Goal: Contribute content

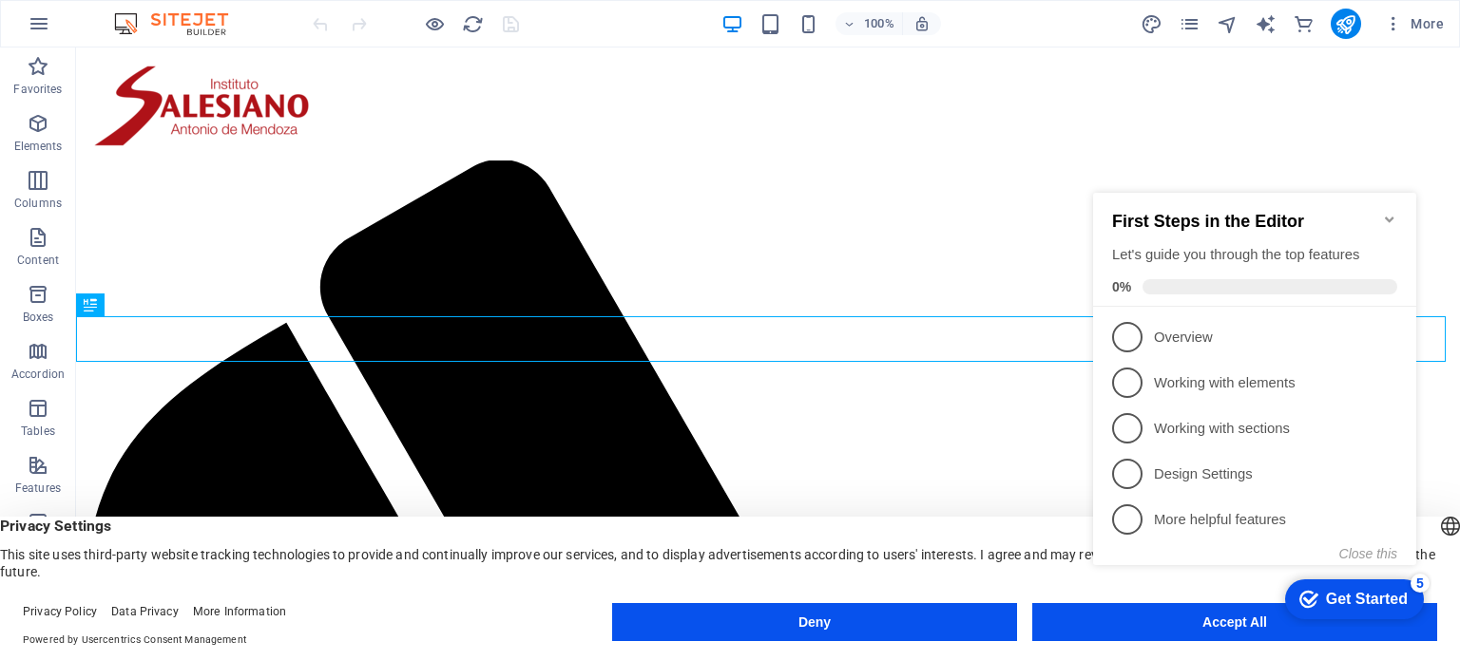
scroll to position [595, 0]
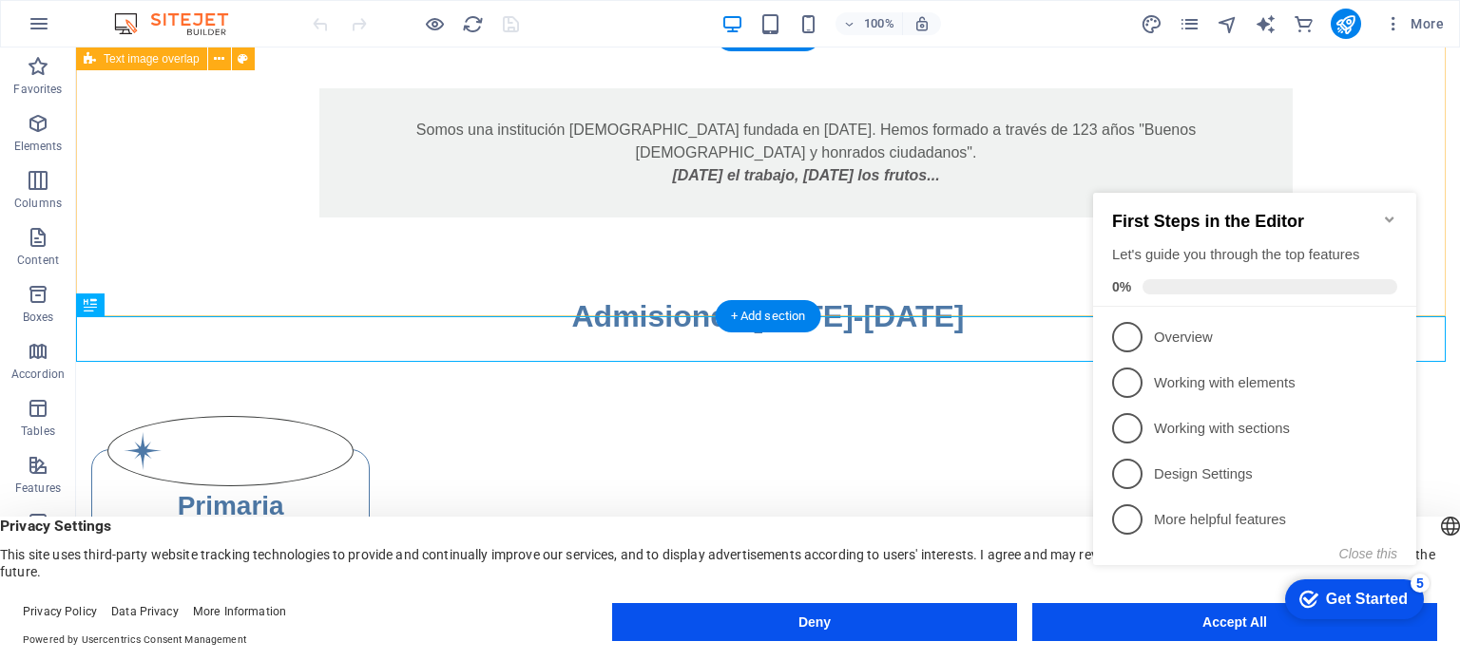
click at [1365, 124] on div "Somos una institución [DEMOGRAPHIC_DATA] fundada en [DATE]. Hemos formado a tra…" at bounding box center [768, 152] width 1384 height 281
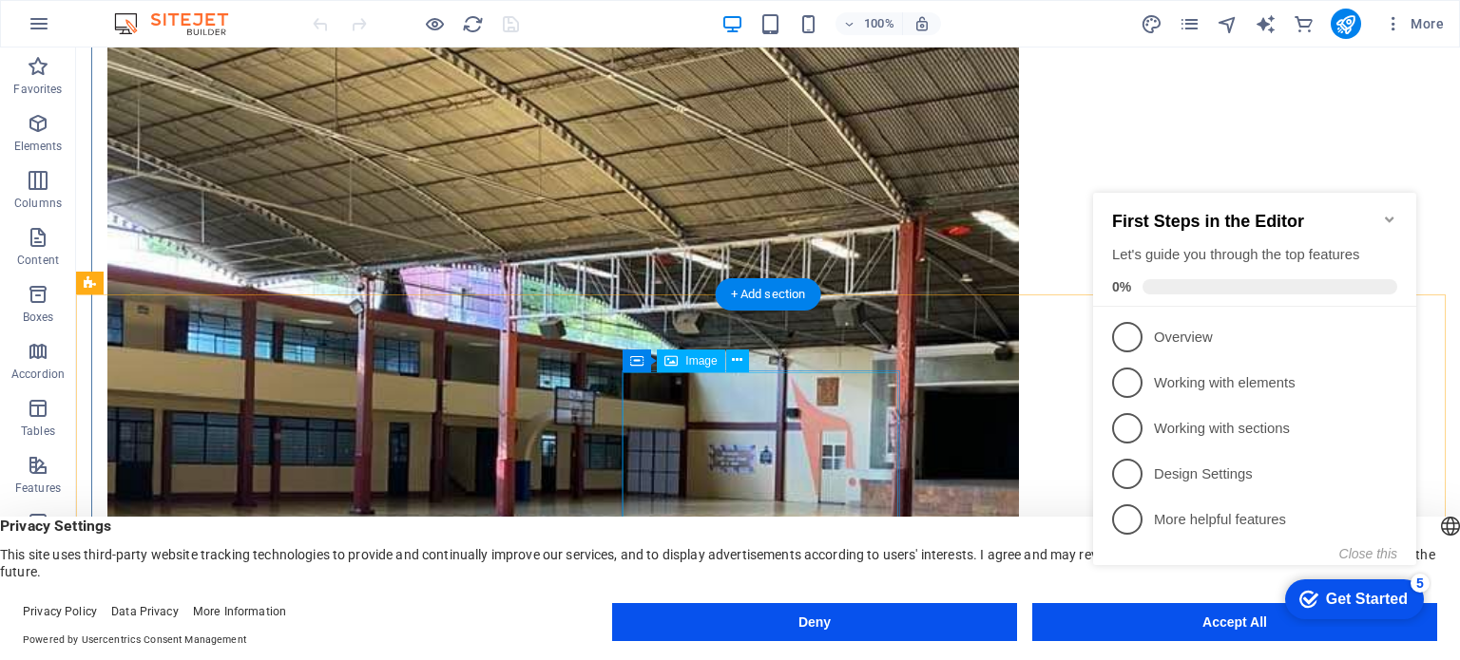
scroll to position [1165, 0]
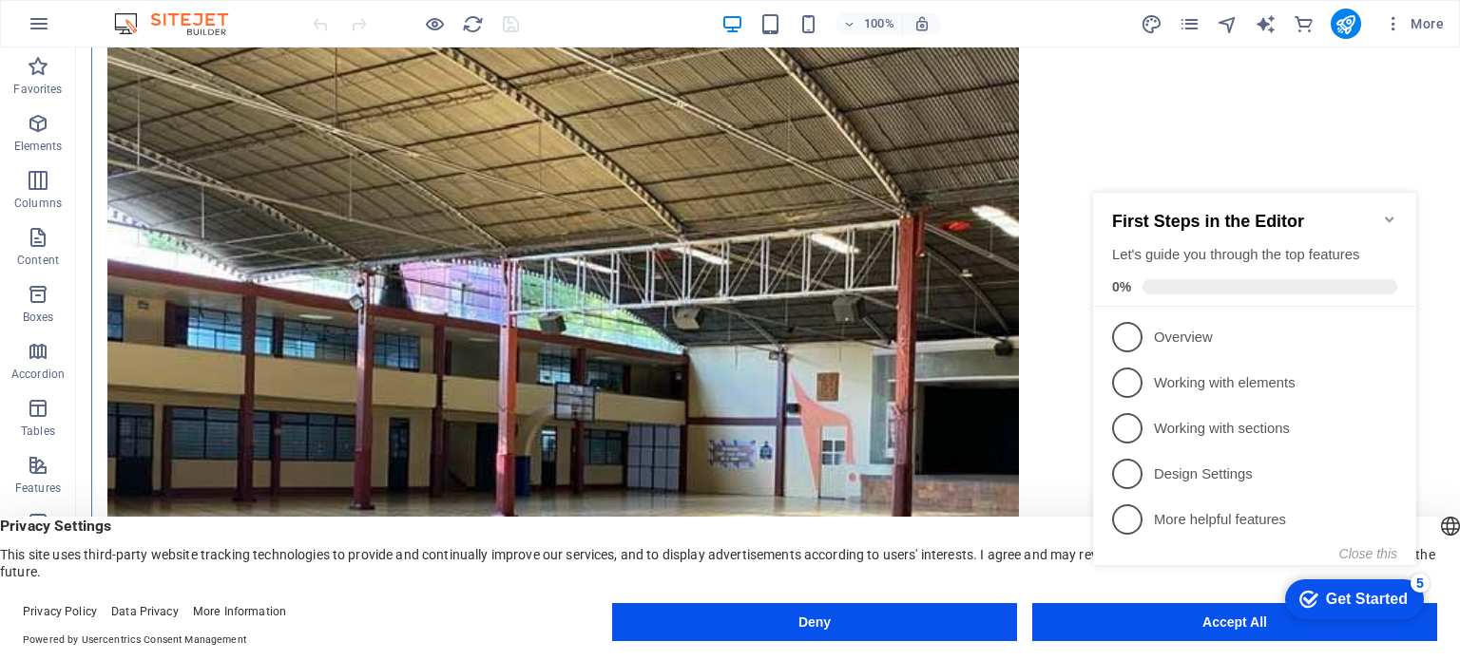
click at [1385, 212] on icon "Minimize checklist" at bounding box center [1389, 219] width 15 height 15
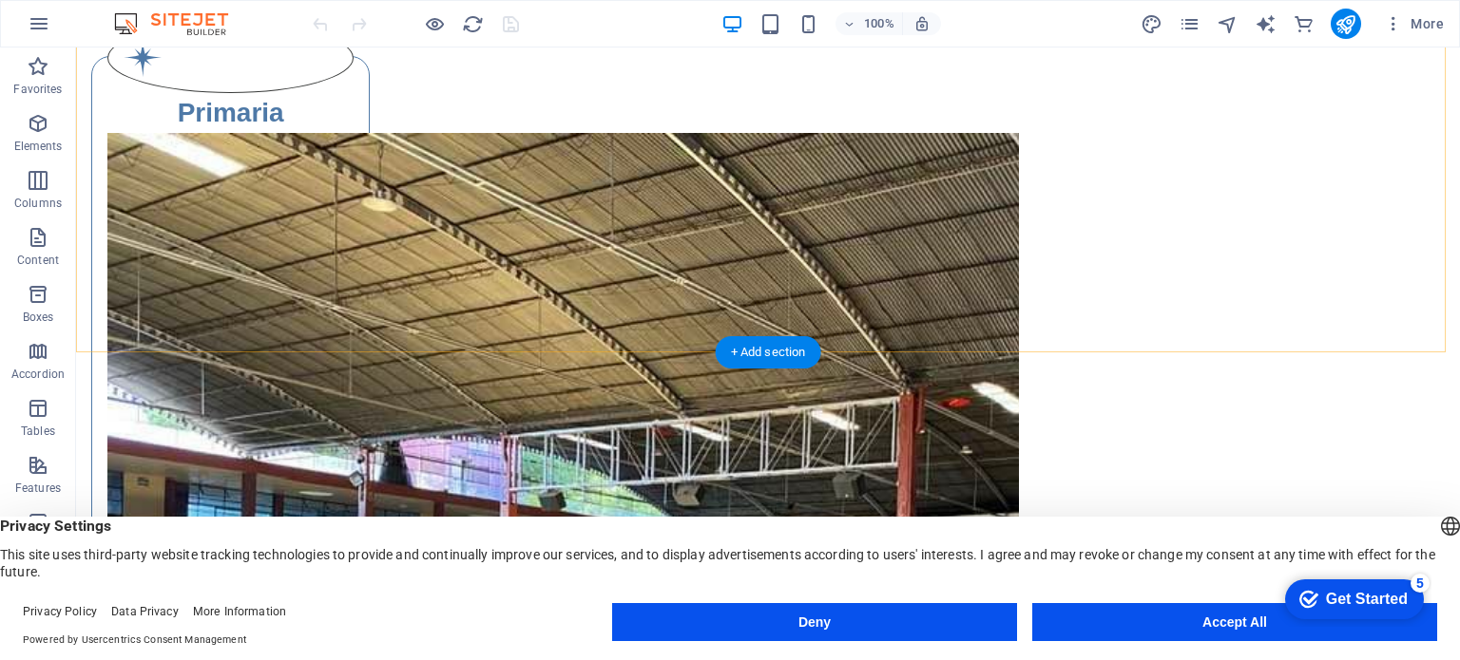
scroll to position [1070, 0]
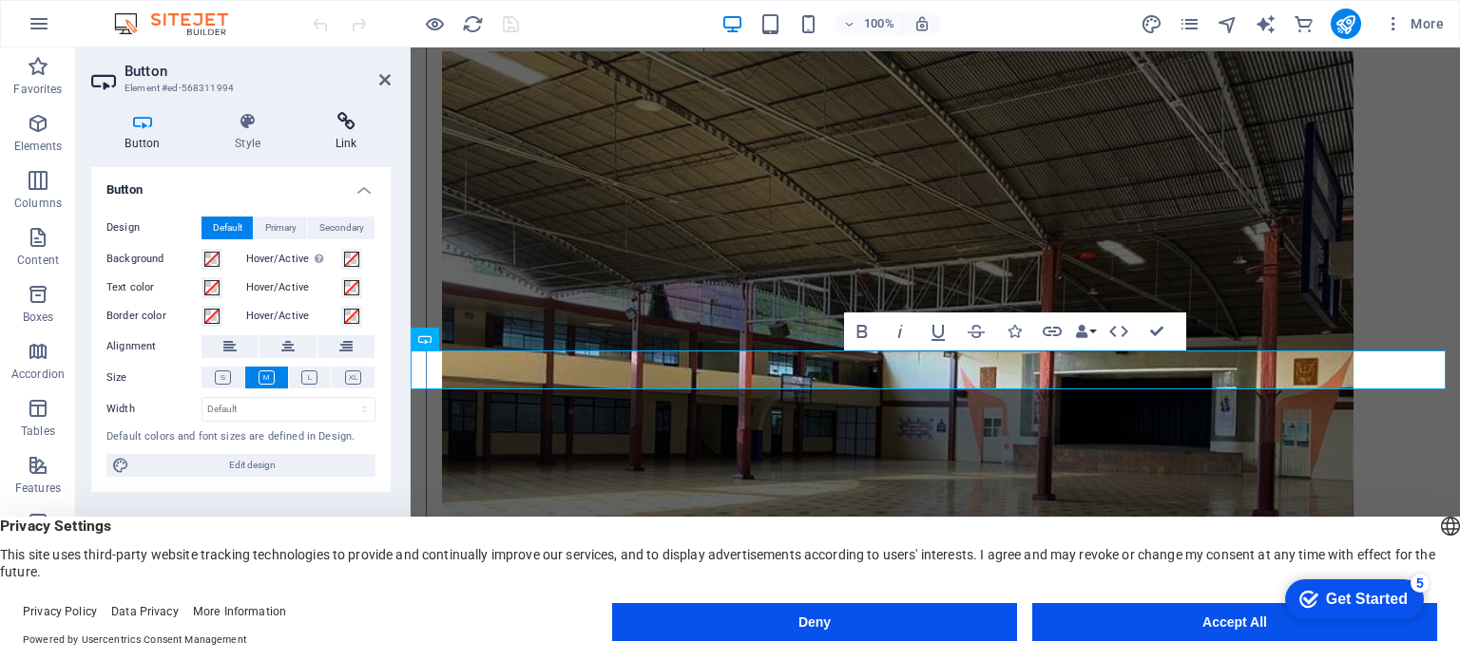
click at [341, 125] on icon at bounding box center [345, 121] width 89 height 19
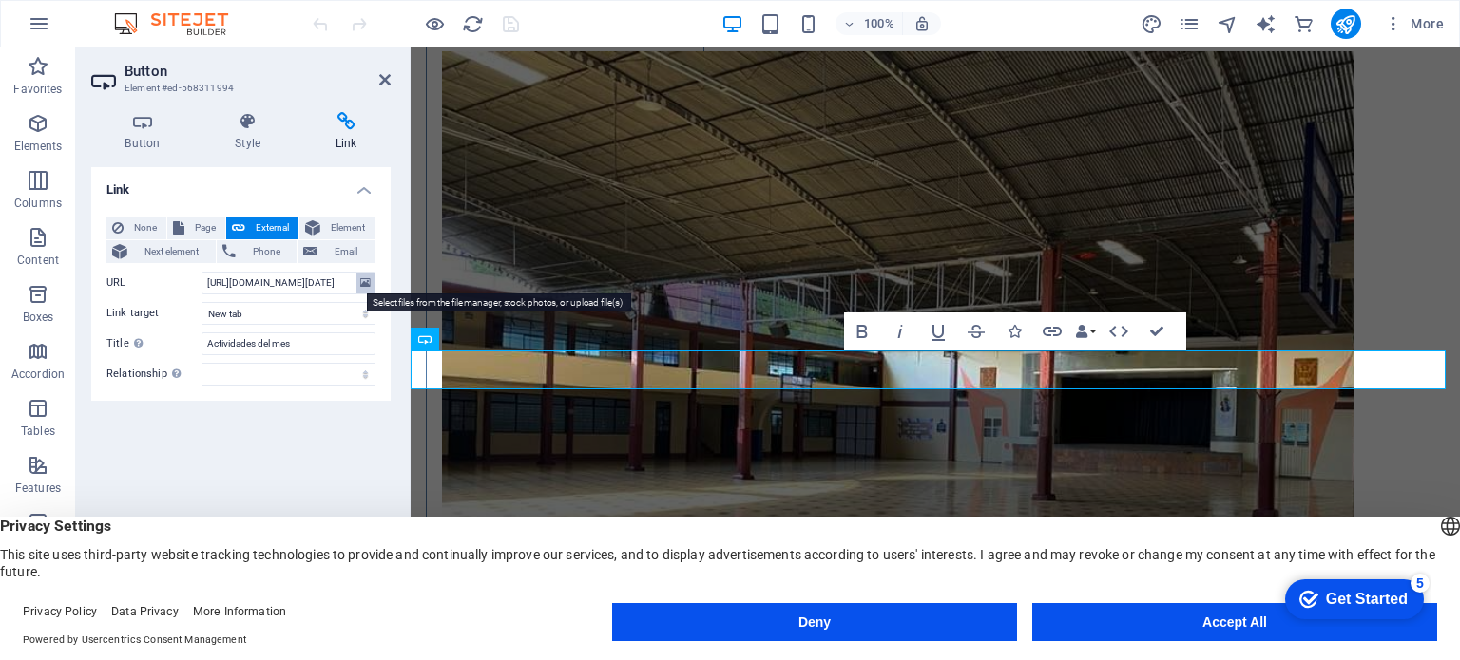
click at [369, 283] on icon at bounding box center [365, 283] width 10 height 21
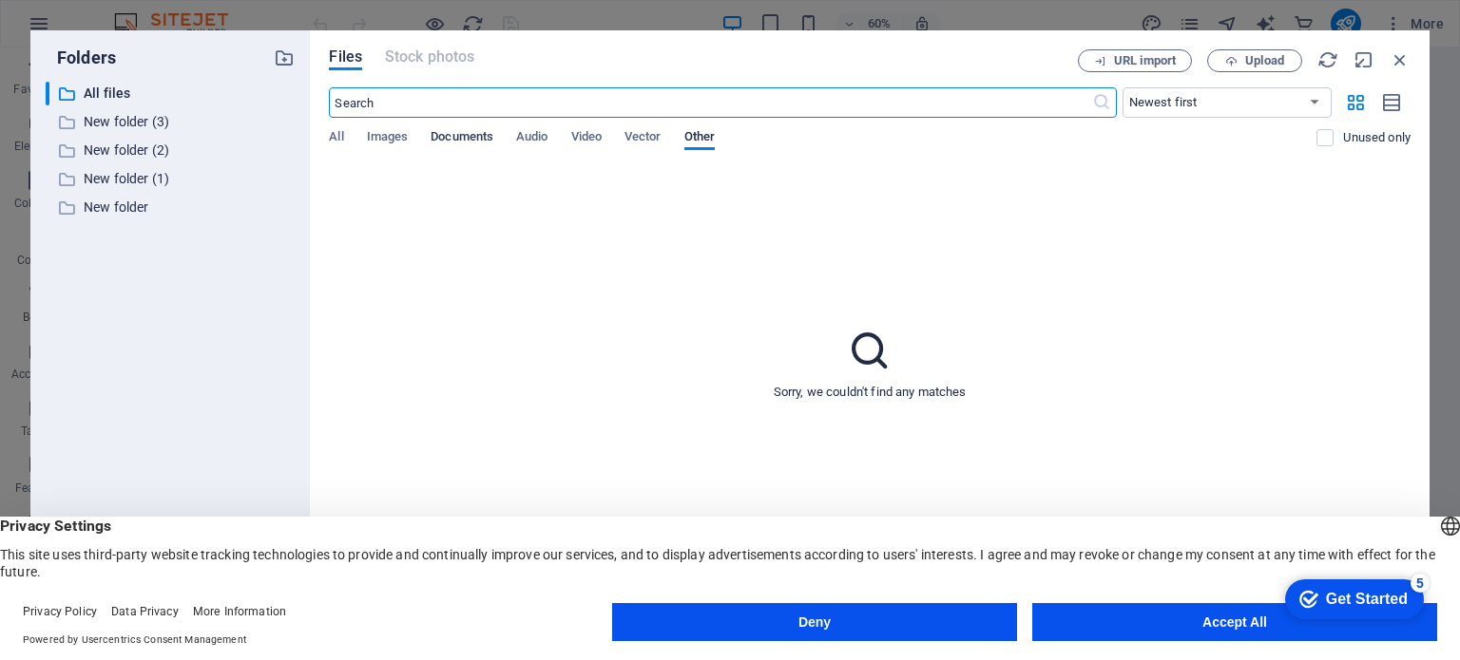
click at [468, 134] on span "Documents" at bounding box center [461, 138] width 63 height 27
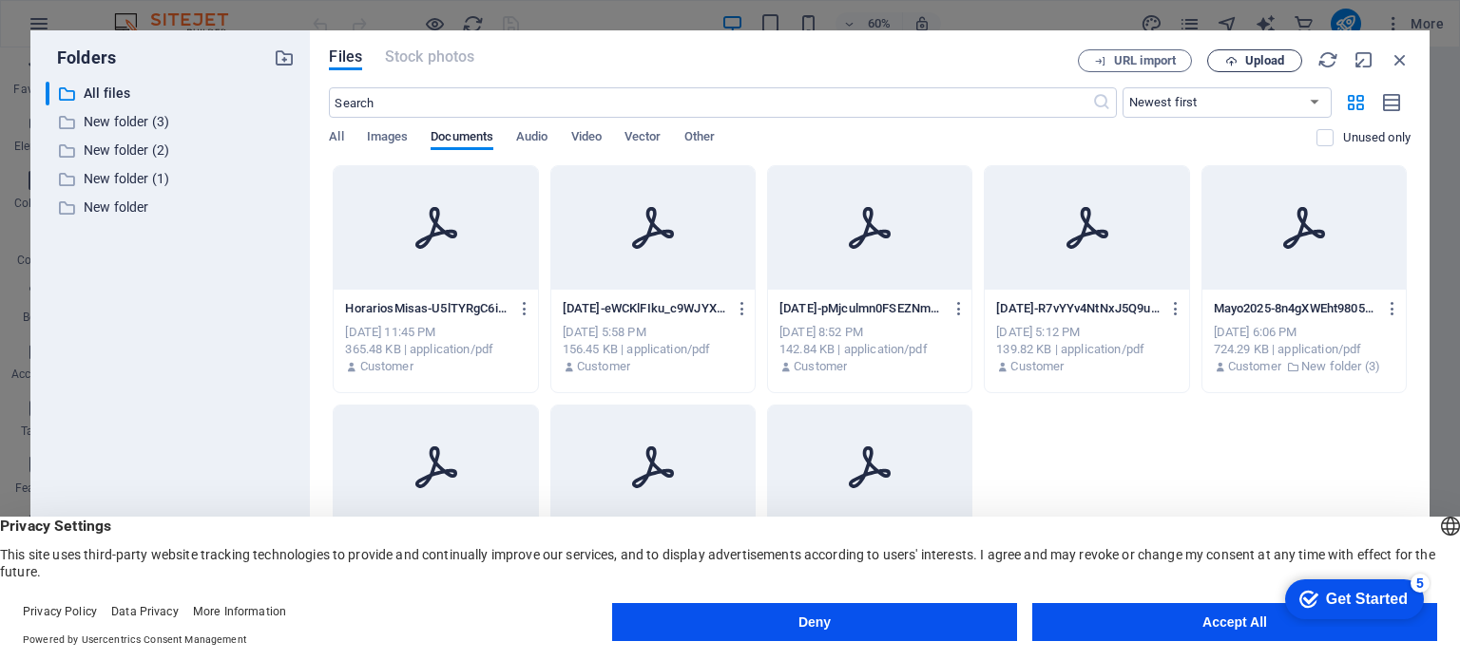
click at [1261, 63] on span "Upload" at bounding box center [1264, 60] width 39 height 11
click at [1280, 64] on span "Upload" at bounding box center [1264, 60] width 39 height 11
type input "[URL][DOMAIN_NAME]"
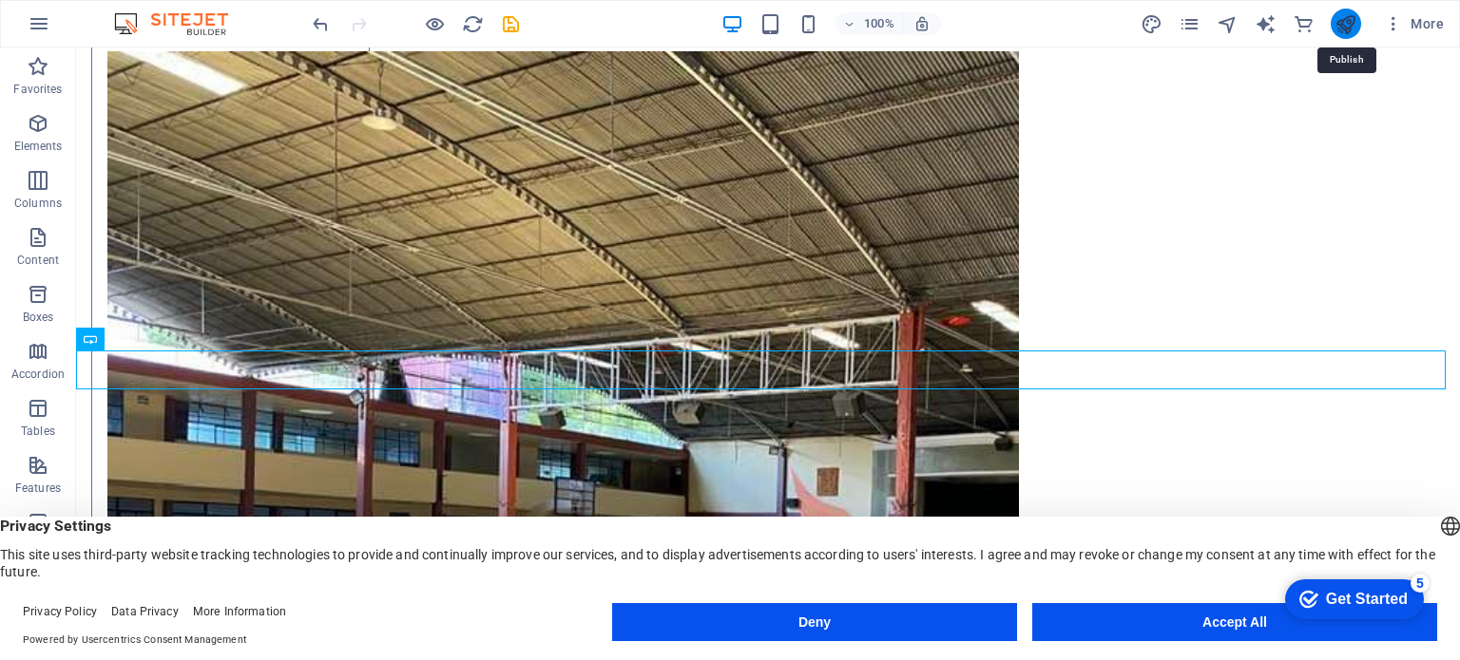
click at [1338, 26] on icon "publish" at bounding box center [1345, 24] width 22 height 22
